Goal: Information Seeking & Learning: Learn about a topic

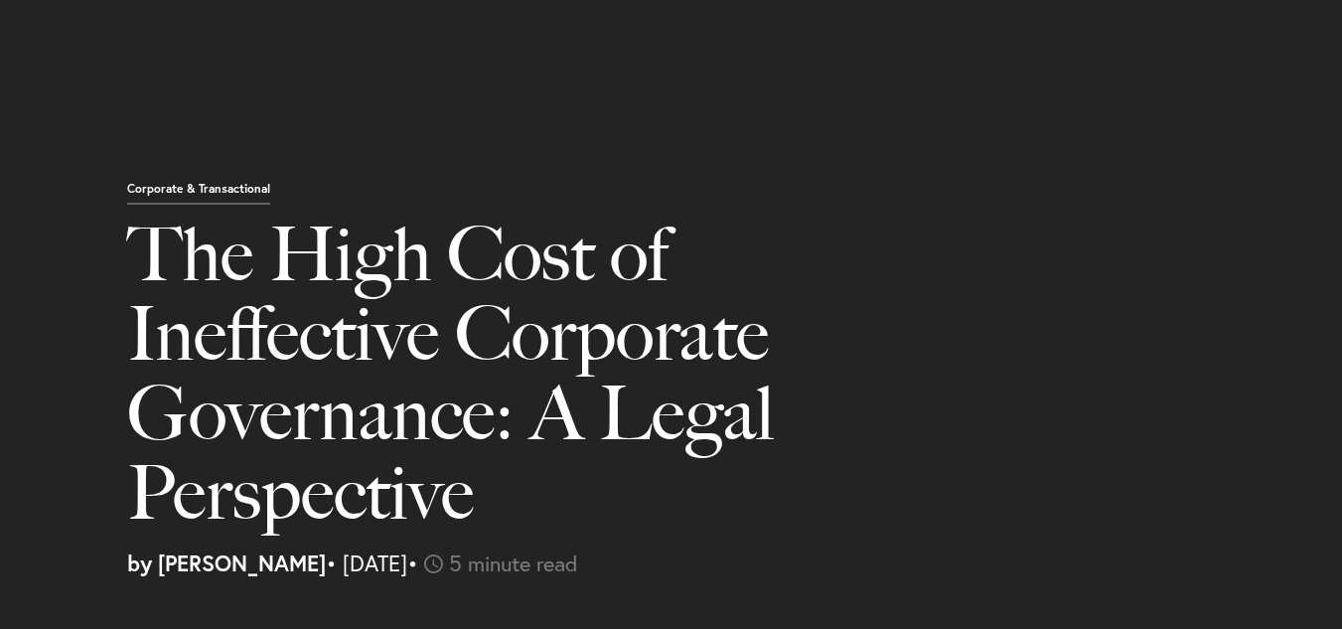
select select "MU"
select select "Austin"
select select "Business and Civil Litigation"
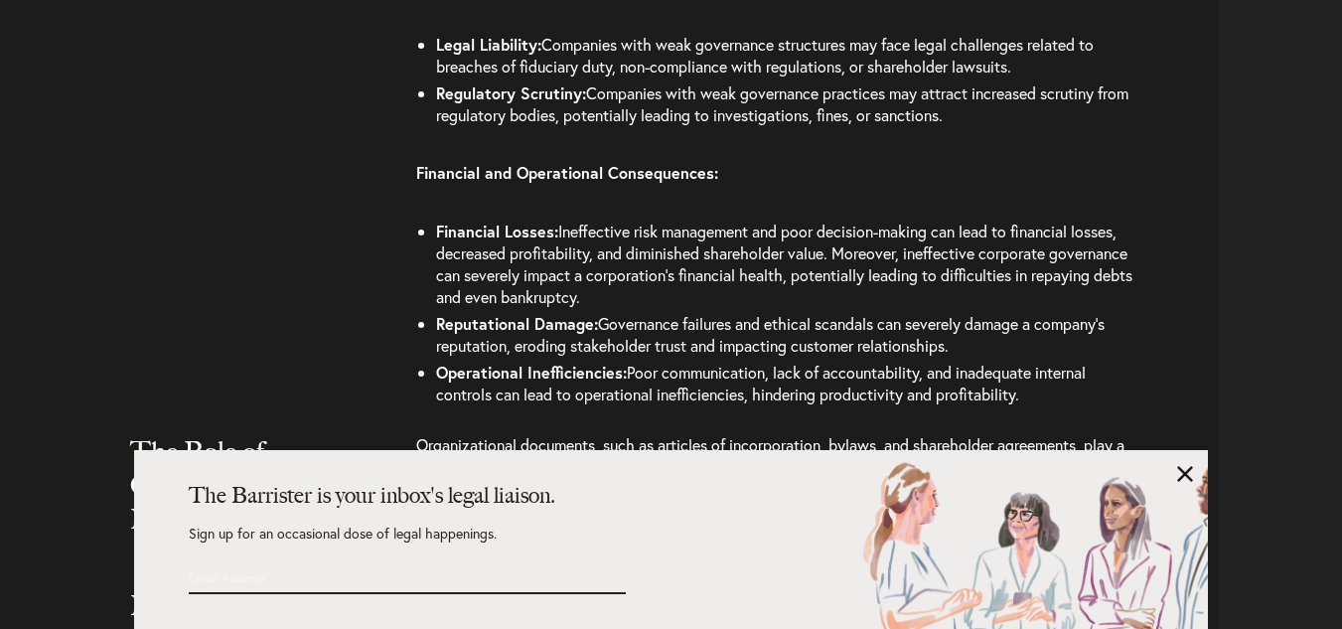
scroll to position [3179, 0]
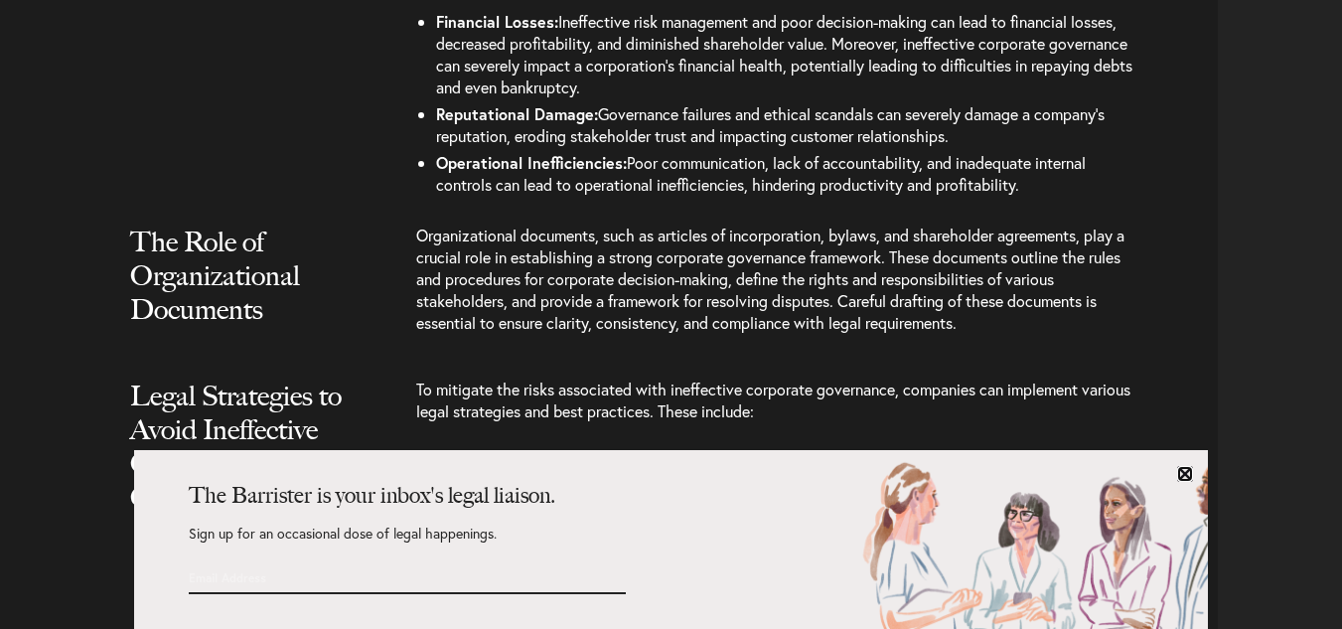
click at [1185, 475] on link at bounding box center [1185, 474] width 16 height 16
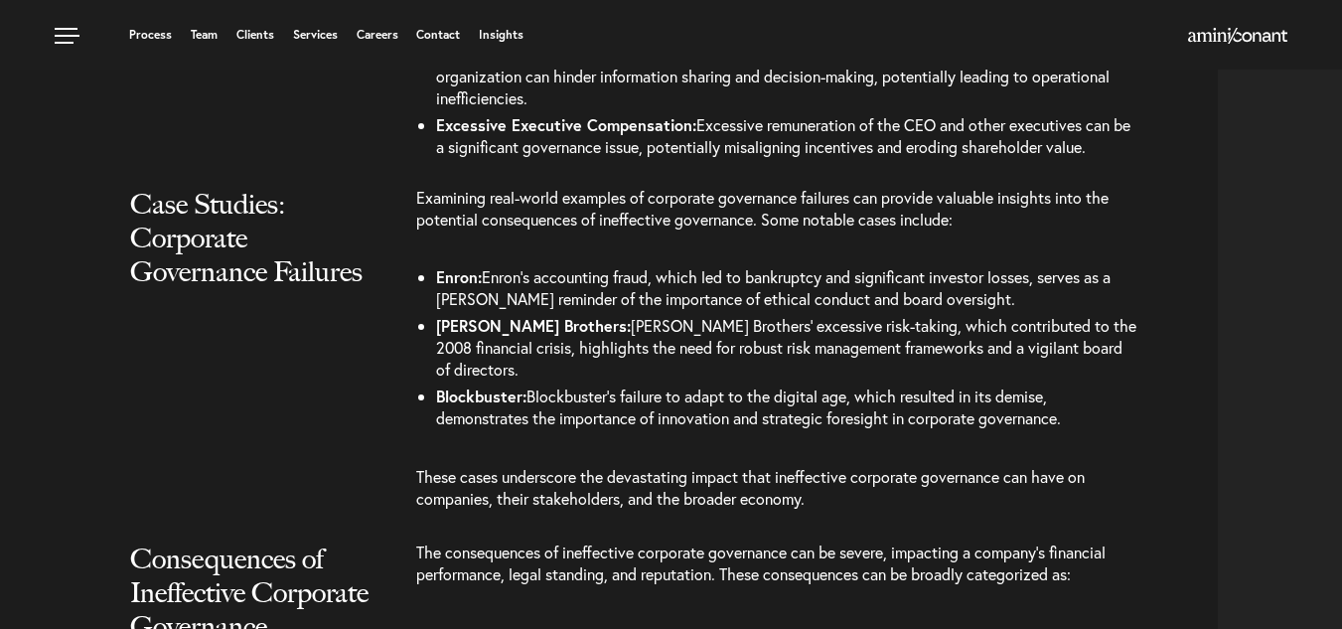
scroll to position [2285, 0]
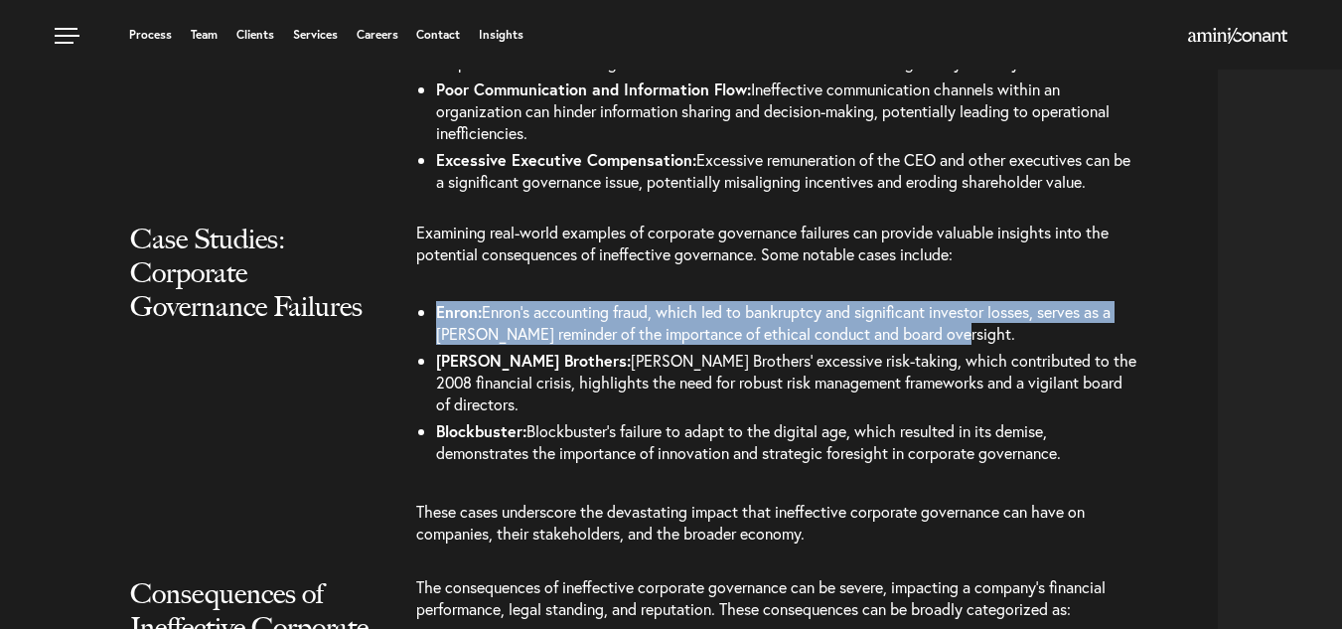
drag, startPoint x: 937, startPoint y: 337, endPoint x: 418, endPoint y: 320, distance: 518.8
click at [436, 320] on li "Enron: Enron’s accounting fraud, which led to bankruptcy and significant invest…" at bounding box center [787, 323] width 702 height 49
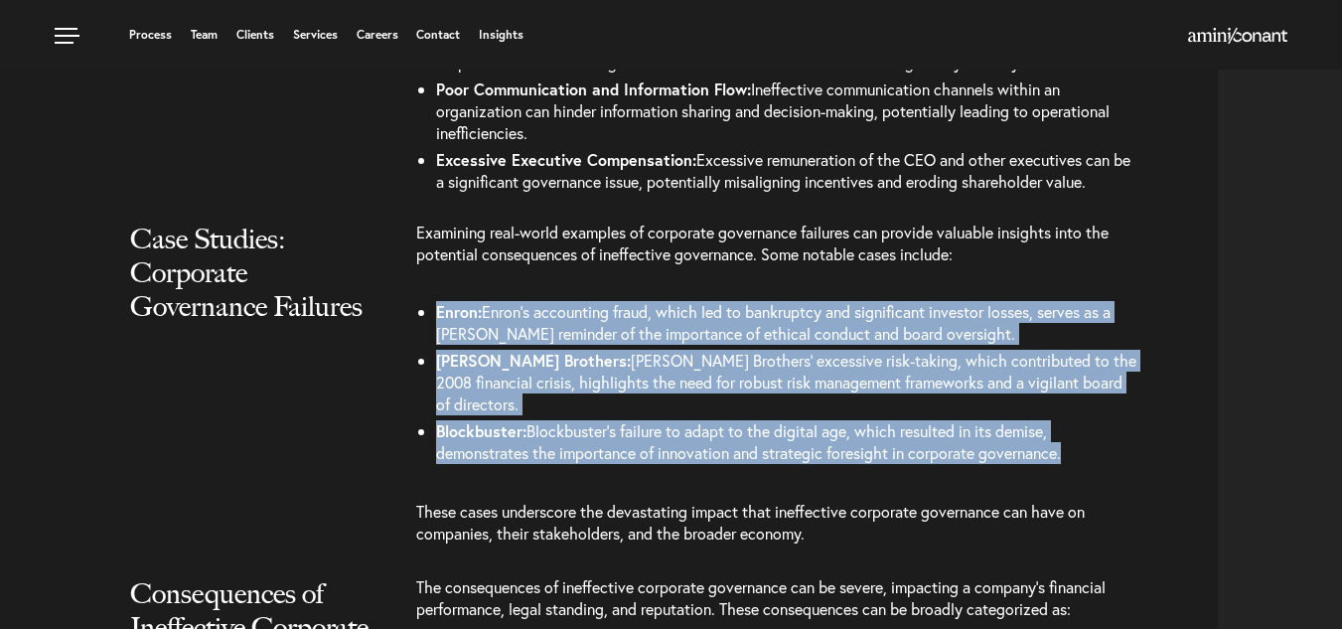
drag, startPoint x: 1067, startPoint y: 429, endPoint x: 418, endPoint y: 306, distance: 660.2
click at [418, 306] on ul "Enron: Enron’s accounting fraud, which led to bankruptcy and significant invest…" at bounding box center [777, 383] width 722 height 168
copy ul "Enron: Enron’s accounting fraud, which led to bankruptcy and significant invest…"
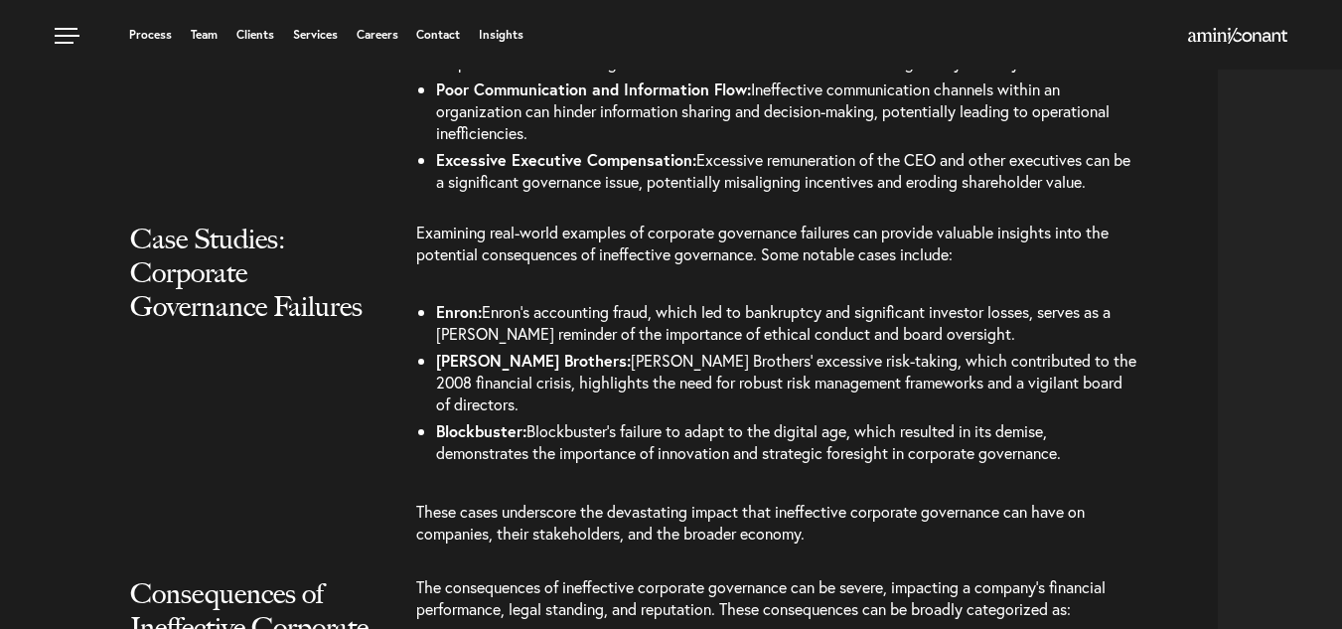
click at [1216, 285] on div "Examining real-world examples of corporate governance failures can provide valu…" at bounding box center [817, 393] width 802 height 343
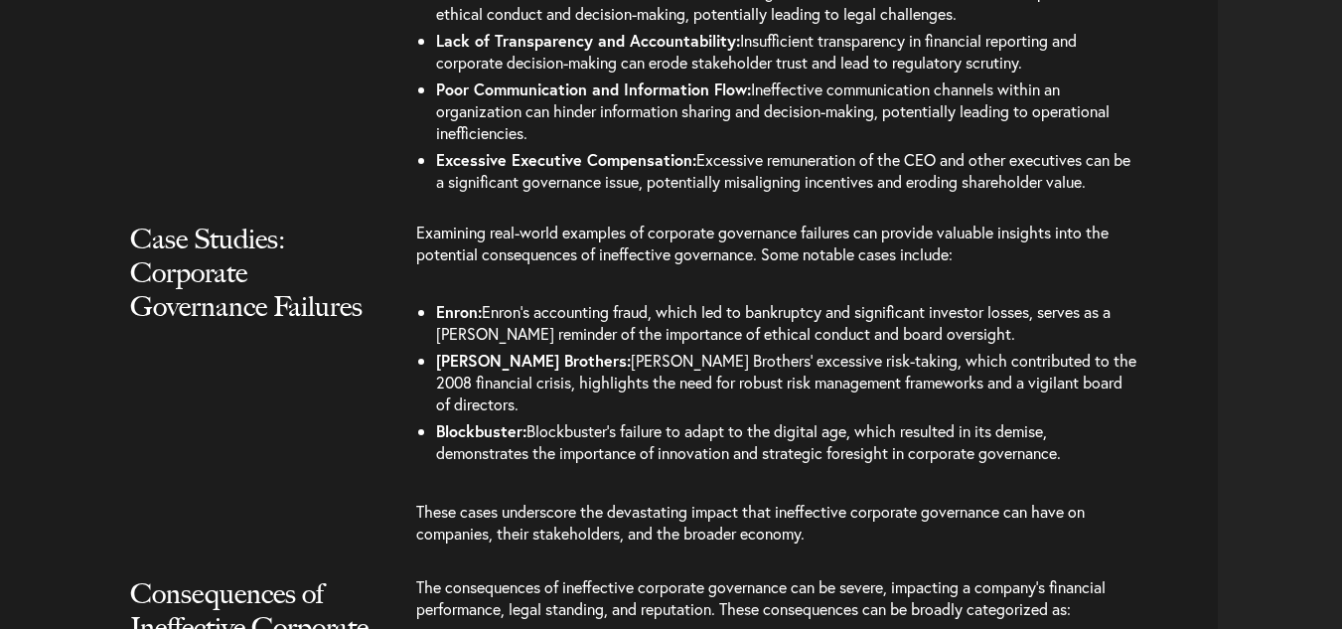
drag, startPoint x: 1100, startPoint y: 440, endPoint x: 399, endPoint y: 243, distance: 727.4
click at [399, 243] on div "Case Studies: Corporate Governance Failures Examining real-world examples of co…" at bounding box center [616, 393] width 1203 height 343
copy div "Corporate Governance Failures Examining real-world examples of corporate govern…"
click at [1084, 263] on p "Examining real-world examples of corporate governance failures can provide valu…" at bounding box center [777, 254] width 722 height 64
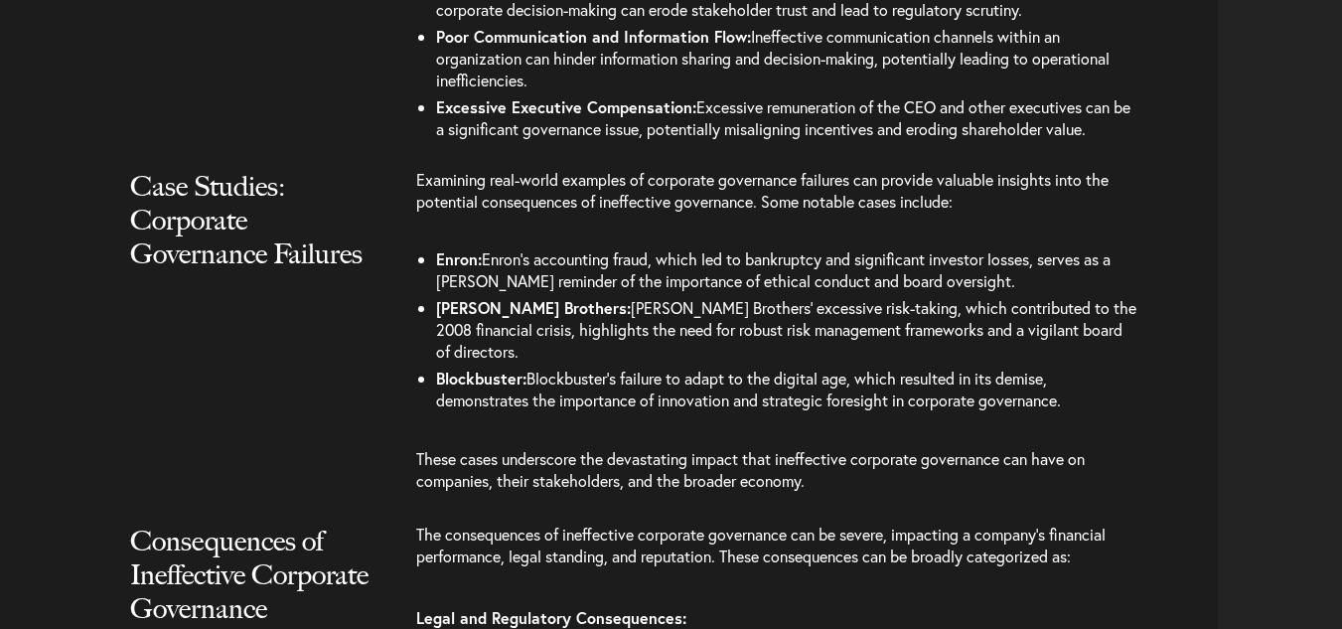
scroll to position [2384, 0]
